Goal: Task Accomplishment & Management: Complete application form

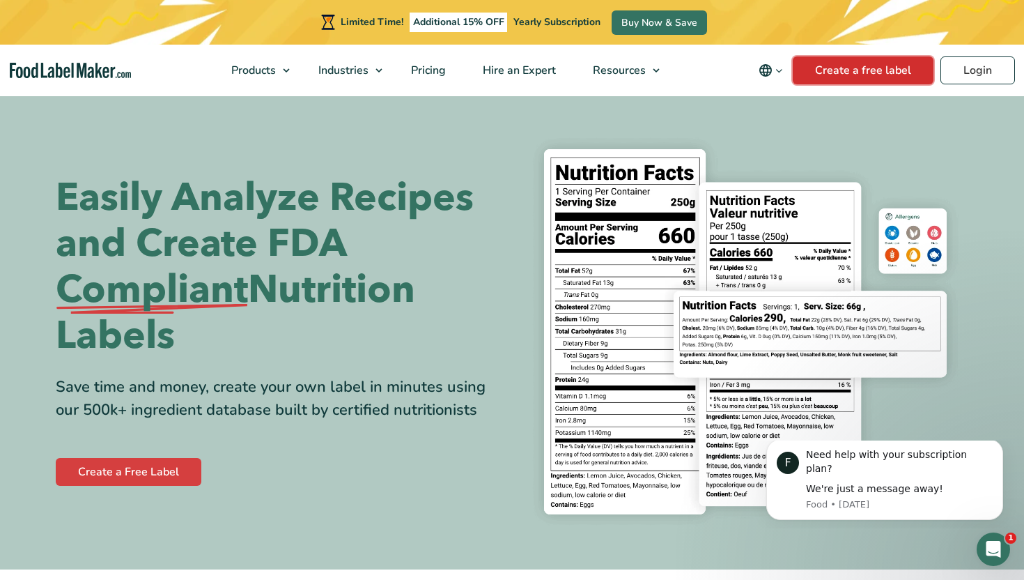
click at [841, 68] on link "Create a free label" at bounding box center [863, 70] width 141 height 28
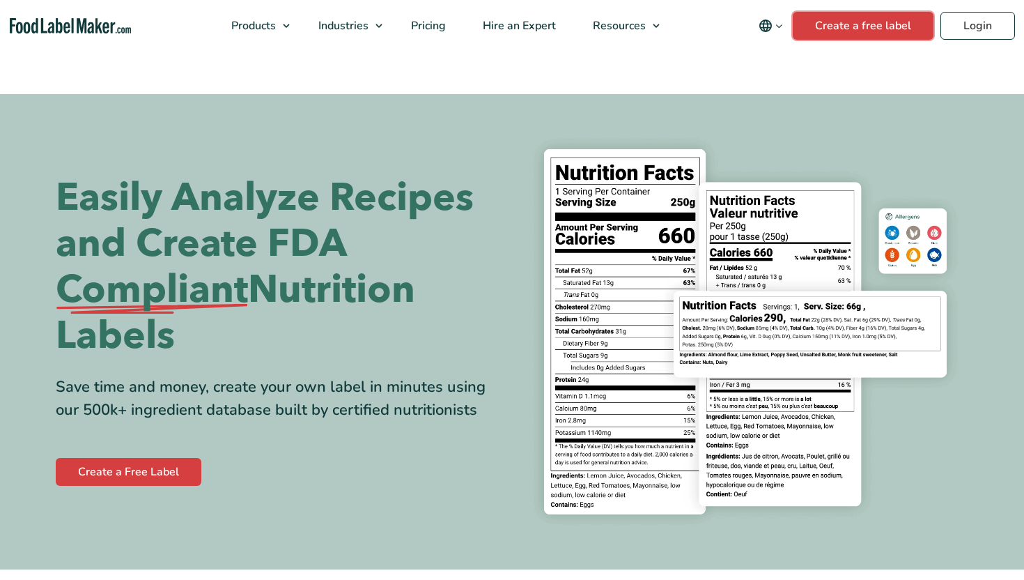
click at [861, 31] on link "Create a free label" at bounding box center [863, 26] width 141 height 28
